Goal: Task Accomplishment & Management: Complete application form

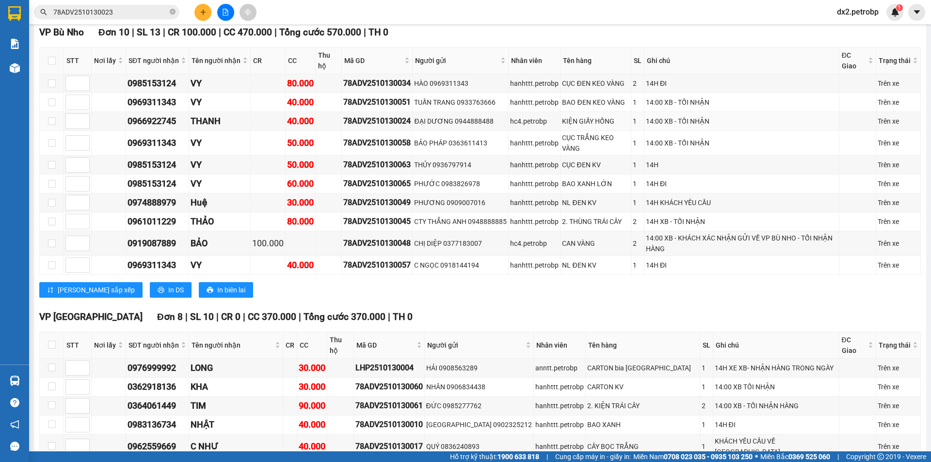
scroll to position [966, 0]
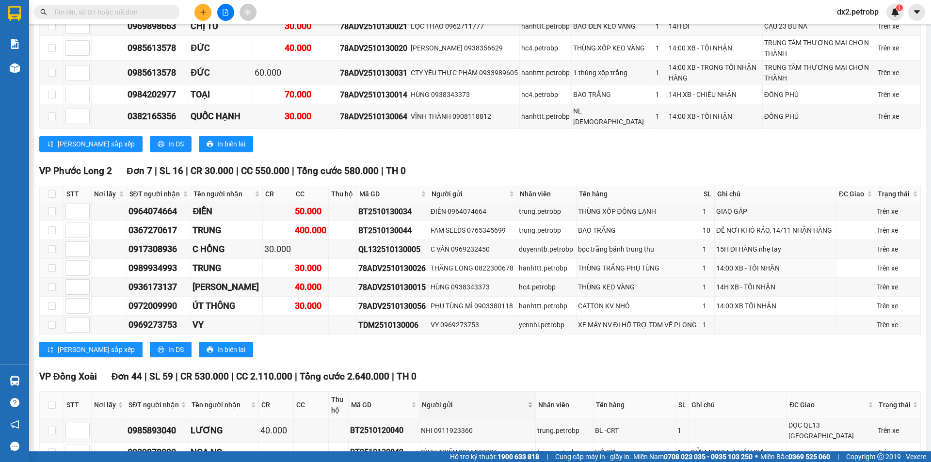
scroll to position [485, 0]
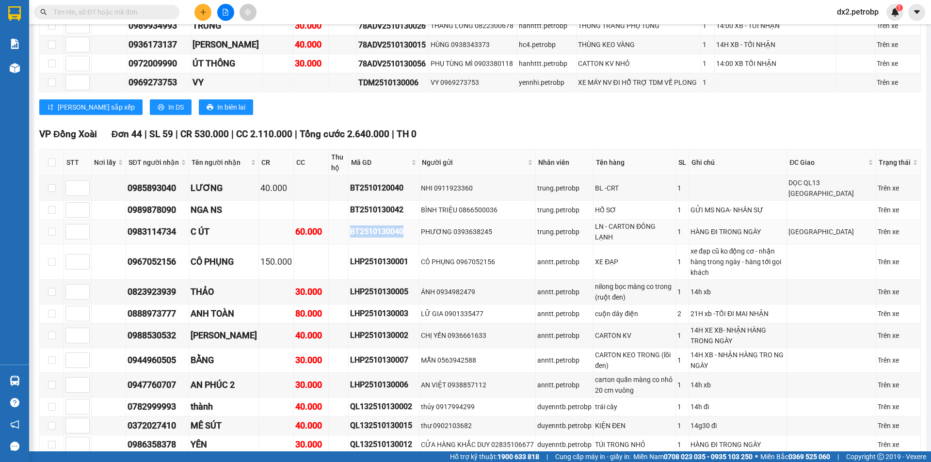
drag, startPoint x: 404, startPoint y: 225, endPoint x: 348, endPoint y: 228, distance: 56.3
click at [348, 228] on tr "0983114734 C ÚT 60.000 BT2510130040 PHƯƠNG 0393638245 trung.petrobp LN - CARTON…" at bounding box center [480, 232] width 881 height 25
copy div "BT2510130040"
click at [118, 11] on input "text" at bounding box center [110, 12] width 114 height 11
paste input "BT2510130040"
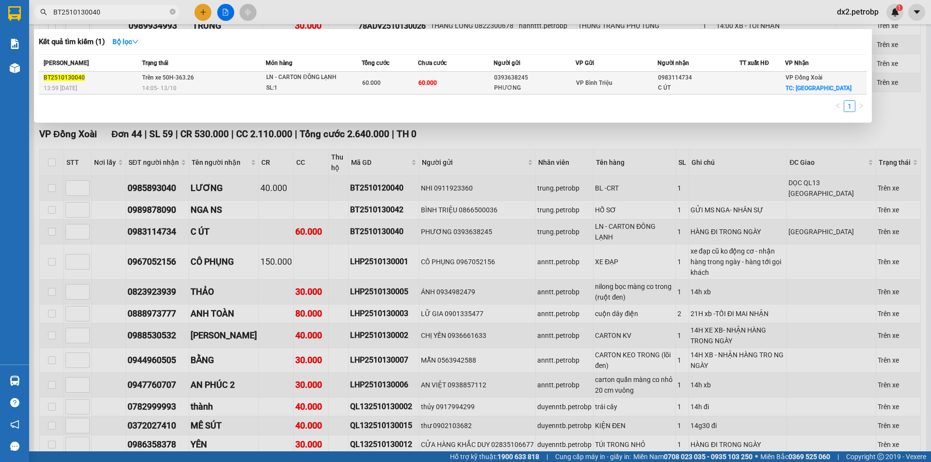
type input "BT2510130040"
click at [319, 91] on div "SL: 1" at bounding box center [302, 88] width 73 height 11
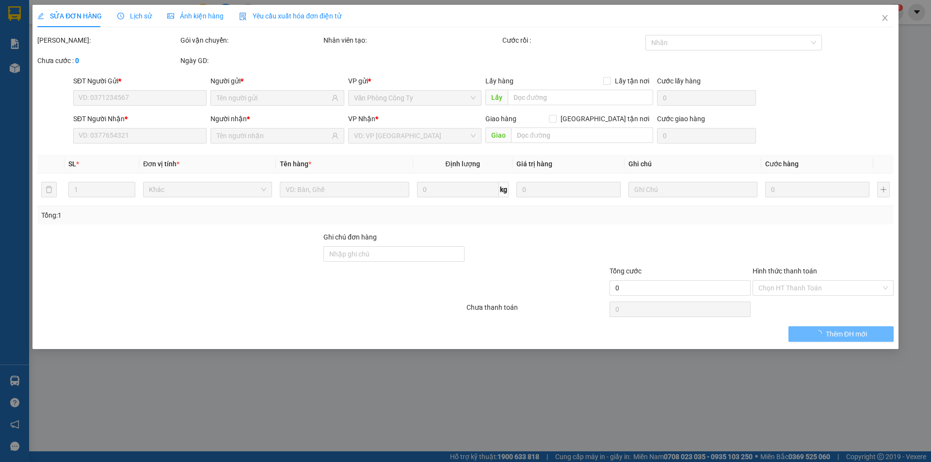
type input "0393638245"
type input "PHƯƠNG"
type input "0983114734"
type input "C ÚT"
checkbox input "true"
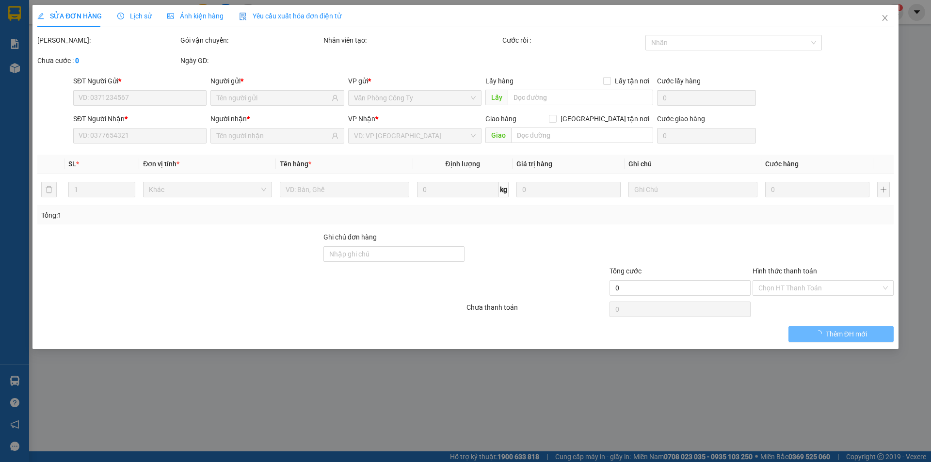
type input "[GEOGRAPHIC_DATA]"
type input "60.000"
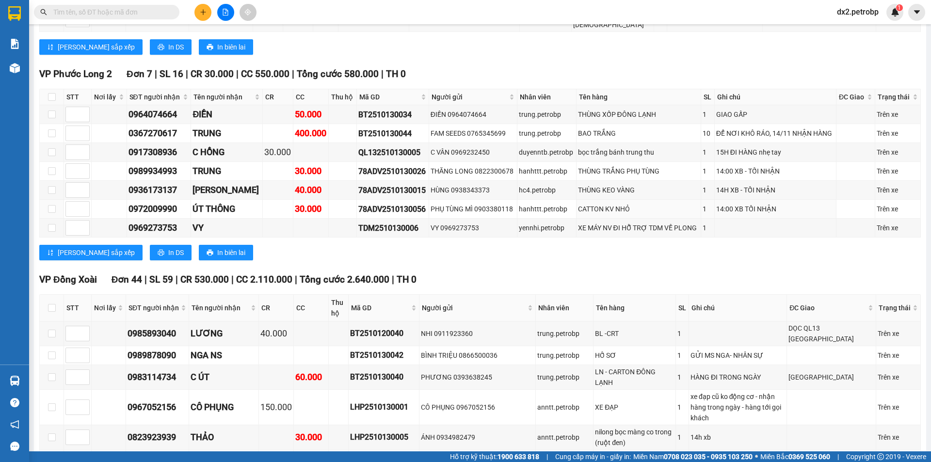
scroll to position [436, 0]
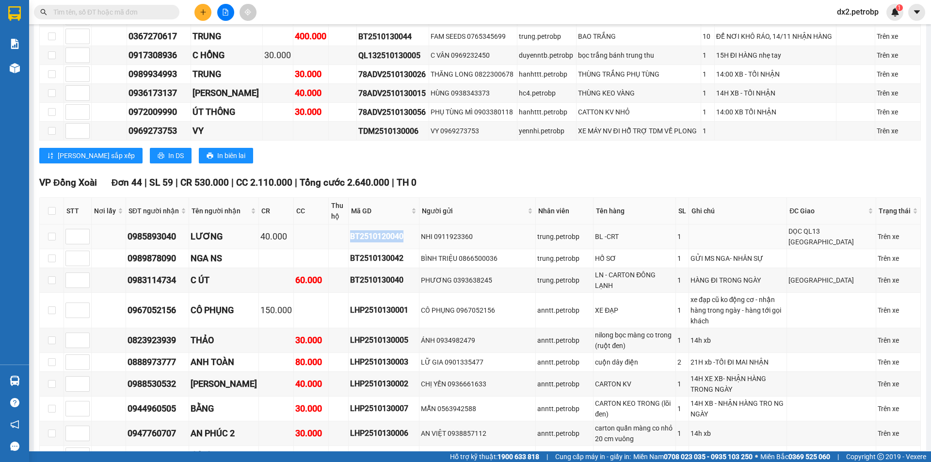
drag, startPoint x: 403, startPoint y: 231, endPoint x: 340, endPoint y: 232, distance: 63.0
click at [340, 232] on tr "0985893040 LƯƠNG 40.000 BT2510120040 NHI 0911923360 trung.petrobp BL -CRT 1 DỌC…" at bounding box center [480, 236] width 881 height 25
copy div "BT2510120040"
click at [129, 9] on input "text" at bounding box center [110, 12] width 114 height 11
paste input "BT2510120040"
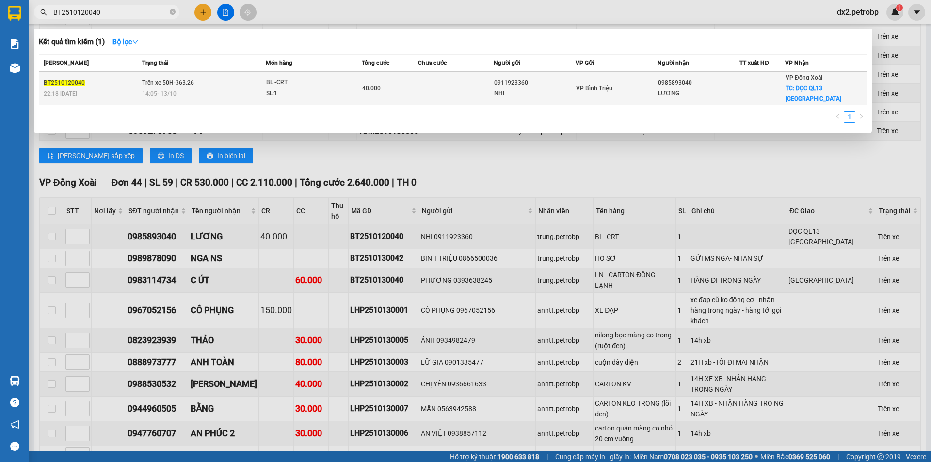
type input "BT2510120040"
click at [261, 81] on td "Trên xe 50H-363.26 14:05 [DATE]" at bounding box center [203, 88] width 126 height 33
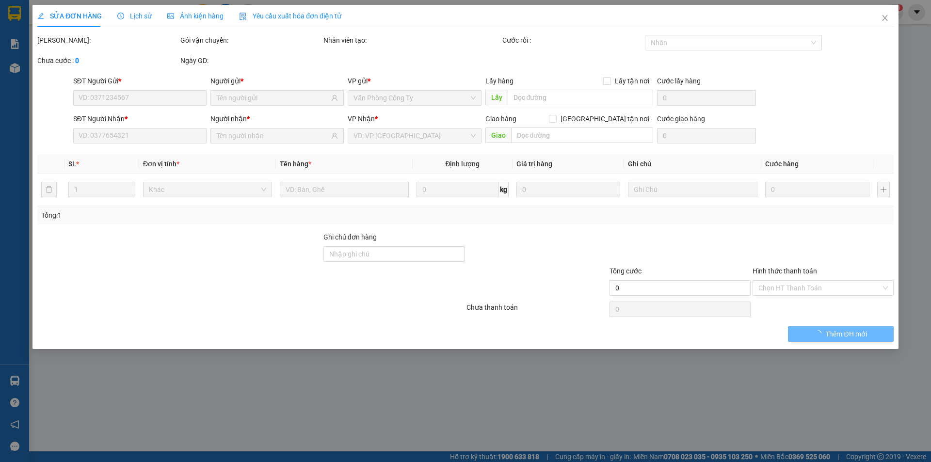
type input "0911923360"
type input "NHI"
type input "0985893040"
type input "LƯƠNG"
checkbox input "true"
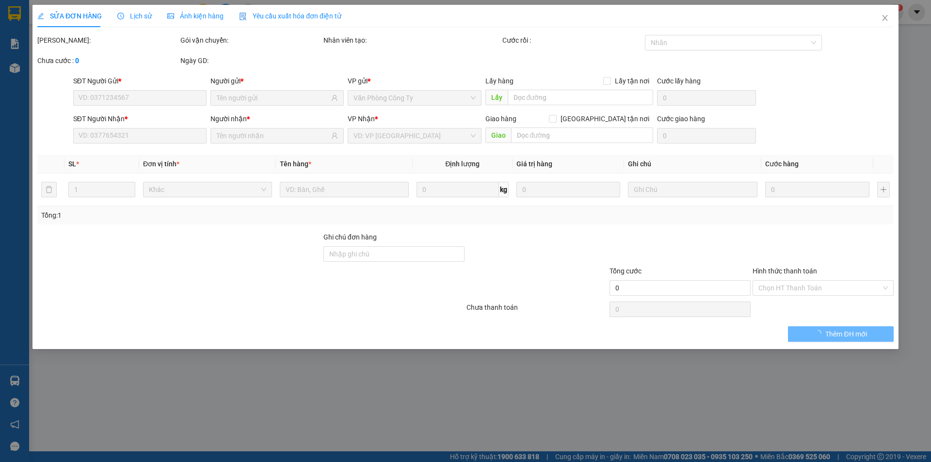
type input "DỌC QL13 [GEOGRAPHIC_DATA]"
type input "40.000"
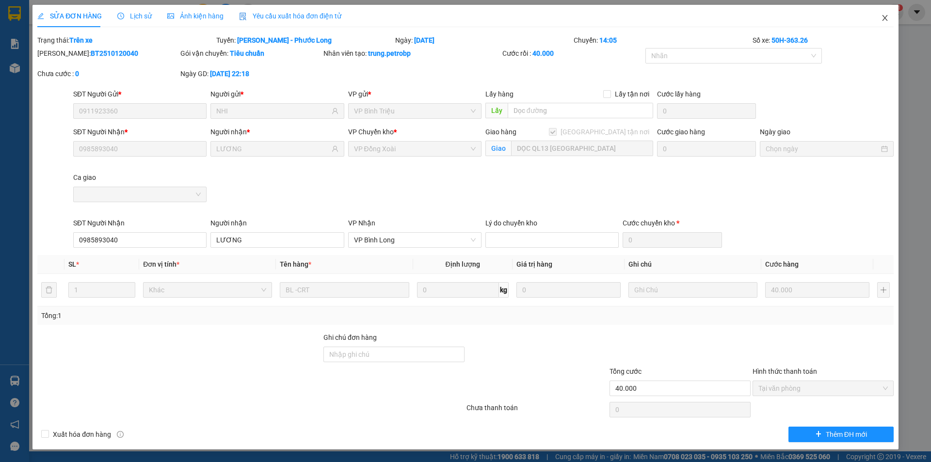
click at [885, 17] on icon "close" at bounding box center [885, 18] width 8 height 8
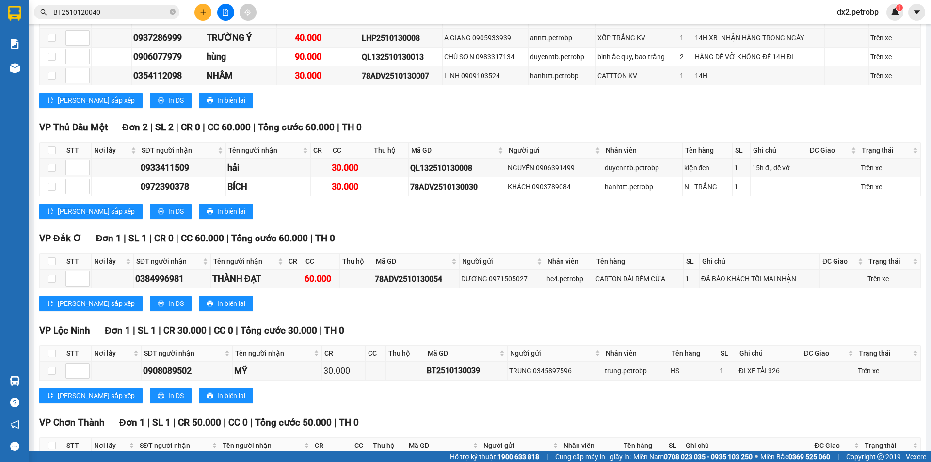
scroll to position [2269, 0]
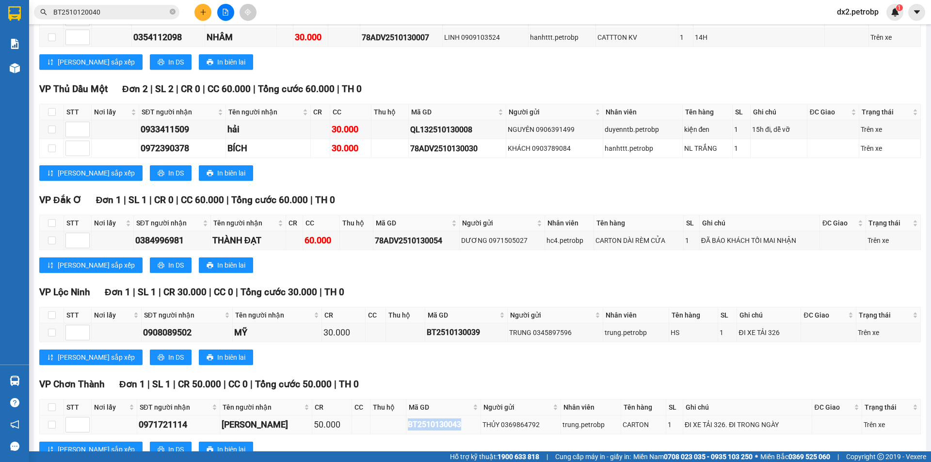
drag, startPoint x: 449, startPoint y: 392, endPoint x: 397, endPoint y: 395, distance: 53.0
click at [406, 416] on td "BT2510130043" at bounding box center [443, 425] width 75 height 19
copy div "BT2510130043"
click at [171, 10] on icon "close-circle" at bounding box center [173, 12] width 6 height 6
click at [136, 12] on input "text" at bounding box center [110, 12] width 114 height 11
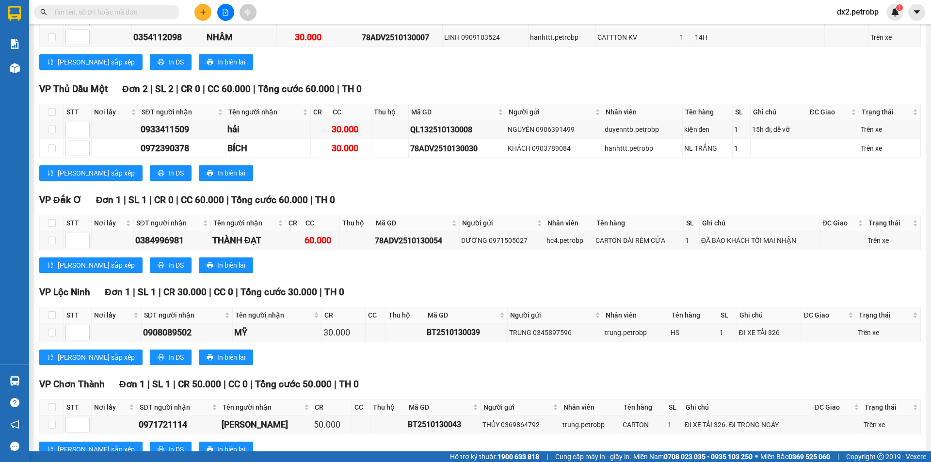
paste input "BT2510130043"
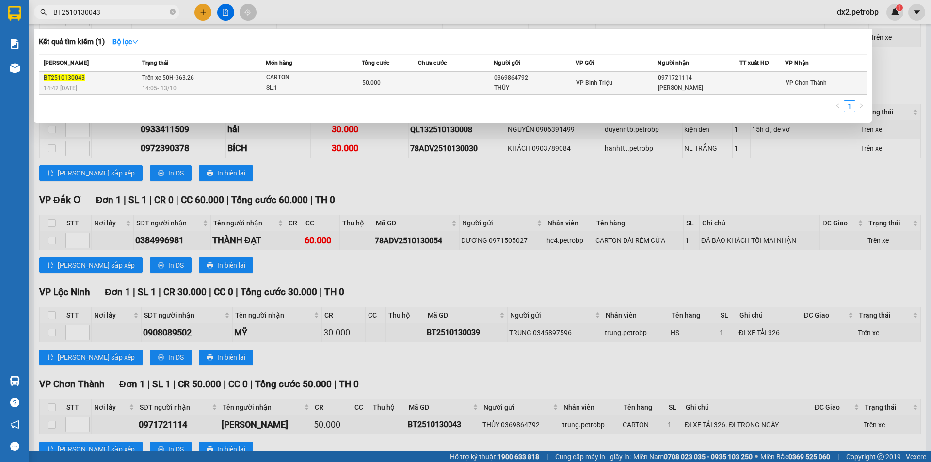
type input "BT2510130043"
click at [353, 84] on span "CARTON SL: 1" at bounding box center [313, 82] width 95 height 21
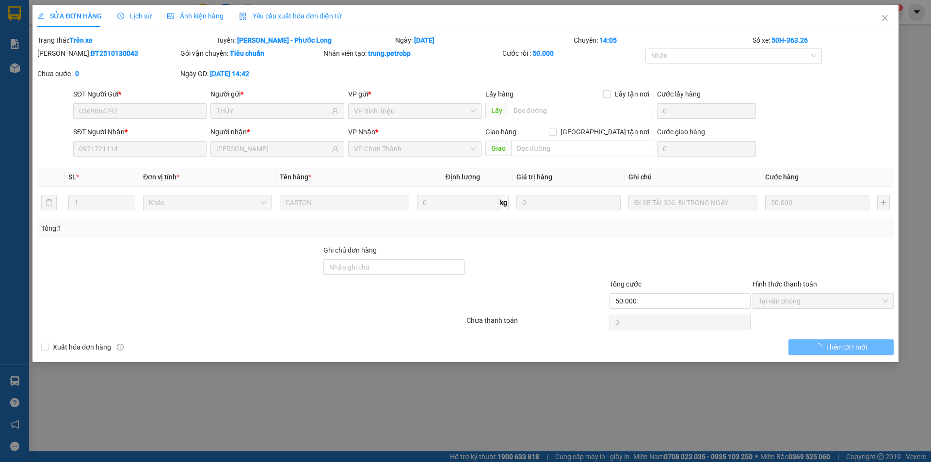
type input "0369864792"
type input "THỦY"
type input "0971721114"
type input "[PERSON_NAME]"
type input "50.000"
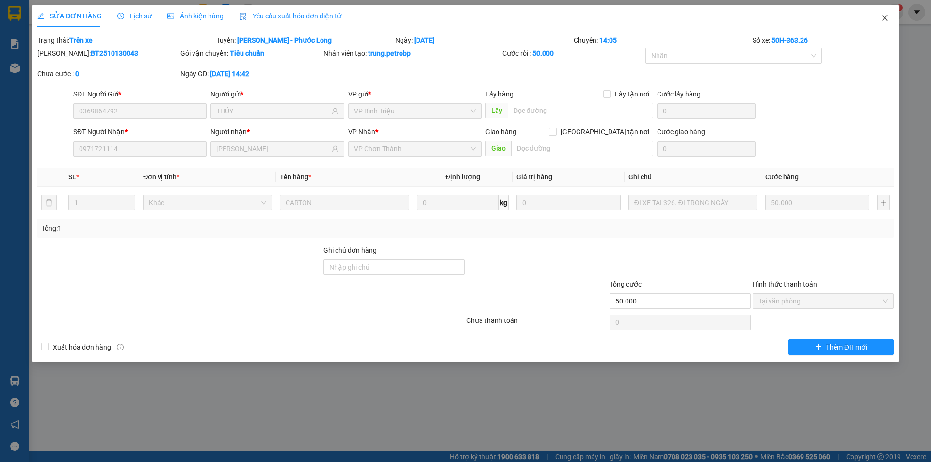
click at [885, 16] on icon "close" at bounding box center [885, 18] width 8 height 8
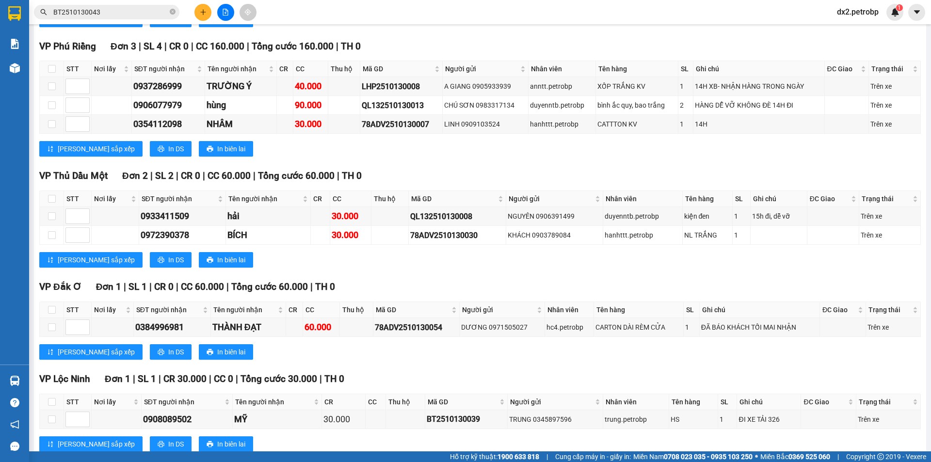
scroll to position [2269, 0]
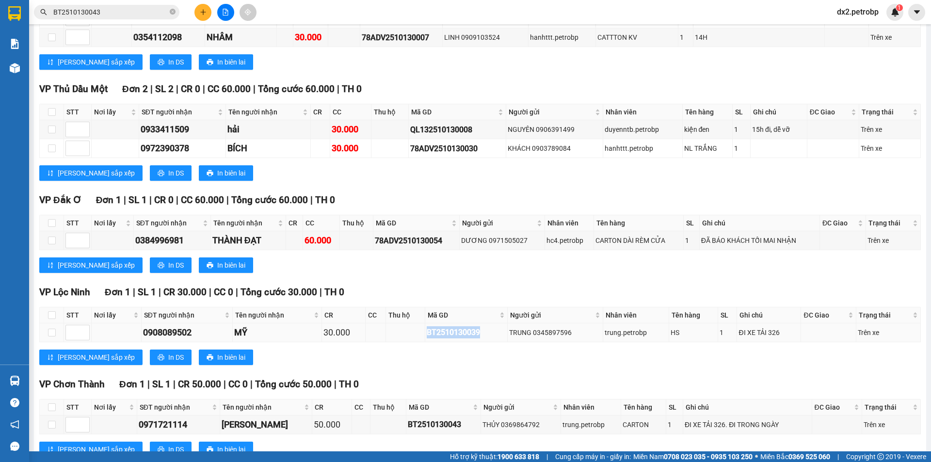
drag, startPoint x: 477, startPoint y: 300, endPoint x: 421, endPoint y: 305, distance: 56.0
click at [421, 323] on tr "0908089502 MỸ 30.000 BT2510130039 TRUNG 0345897596 trung.petrobp HS 1 ĐI XE TẢI…" at bounding box center [480, 332] width 881 height 19
copy div "BT2510130039"
click at [172, 12] on icon "close-circle" at bounding box center [173, 12] width 6 height 6
click at [143, 12] on input "text" at bounding box center [110, 12] width 114 height 11
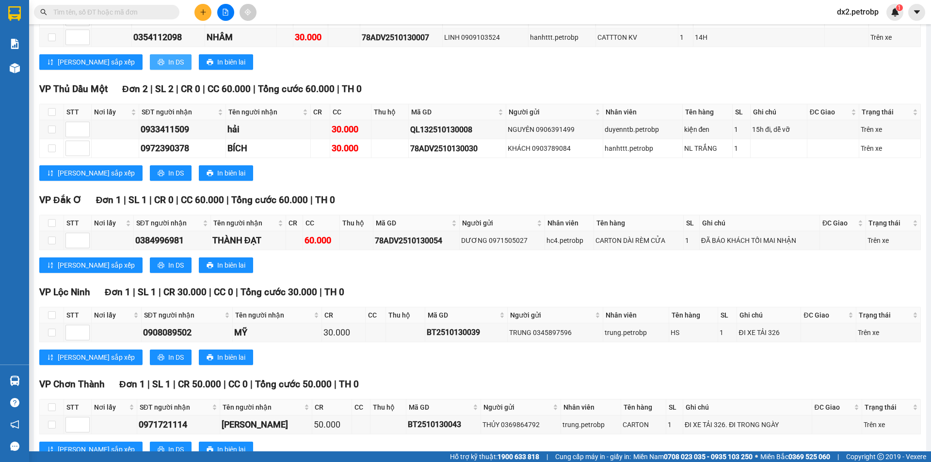
paste input "BT2510130039"
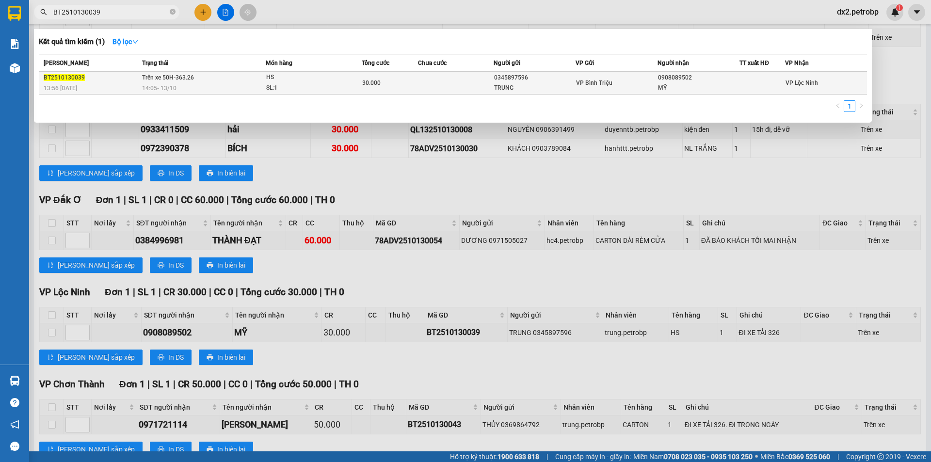
type input "BT2510130039"
click at [394, 82] on div "30.000" at bounding box center [390, 83] width 56 height 11
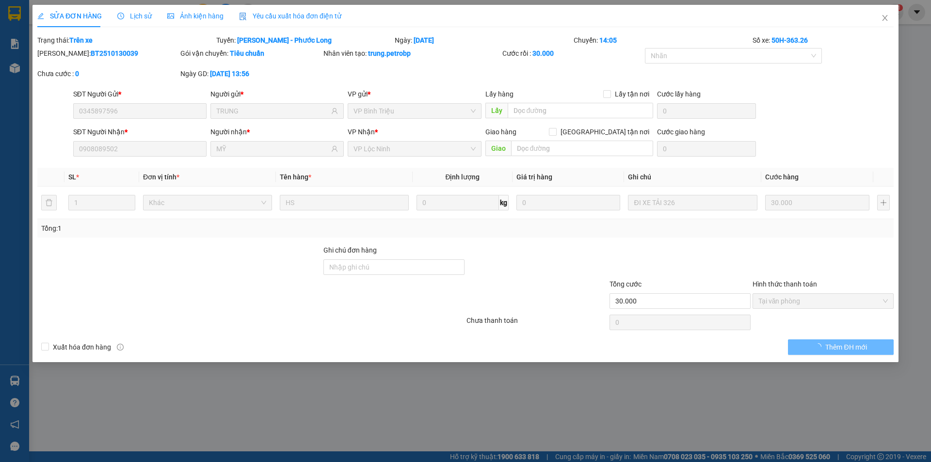
type input "0345897596"
type input "TRUNG"
type input "0908089502"
type input "MỸ"
type input "30.000"
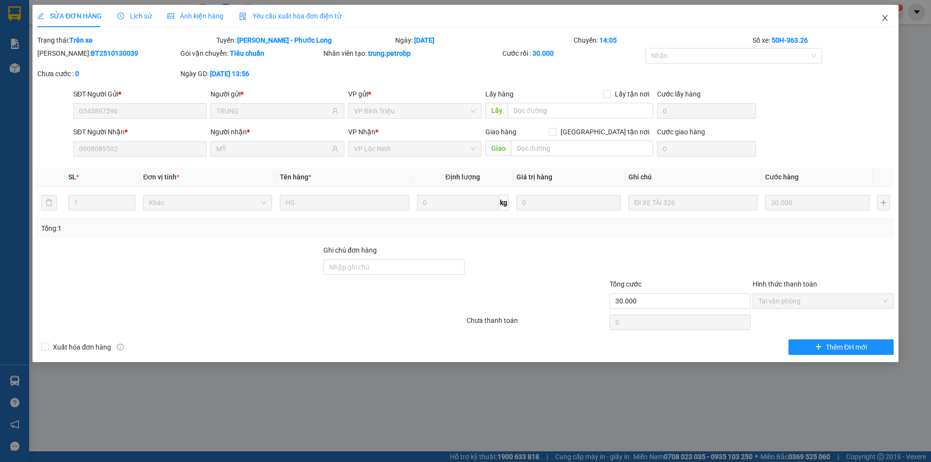
click at [885, 17] on icon "close" at bounding box center [884, 18] width 5 height 6
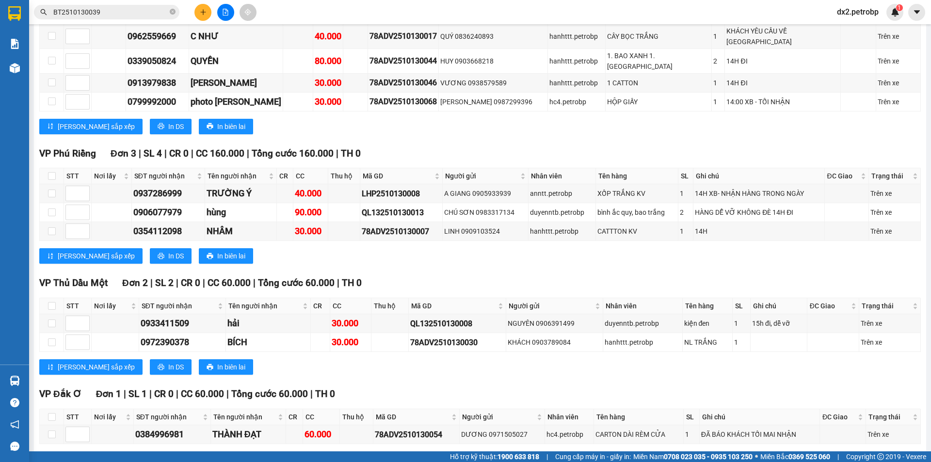
scroll to position [2269, 0]
